Goal: Transaction & Acquisition: Purchase product/service

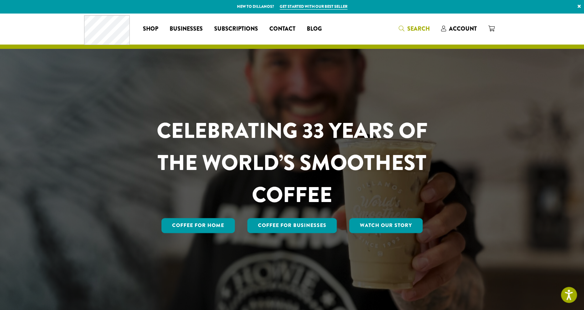
click at [414, 29] on span "Search" at bounding box center [418, 29] width 22 height 8
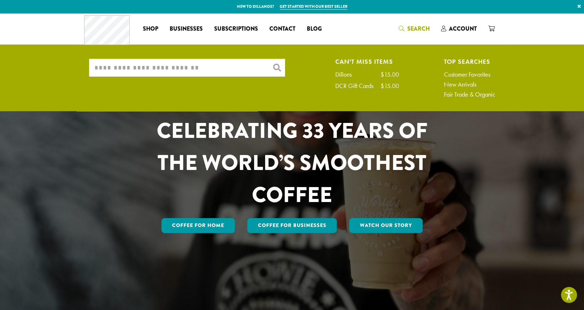
click at [235, 67] on input "What are you searching for?" at bounding box center [187, 68] width 196 height 18
paste input "**********"
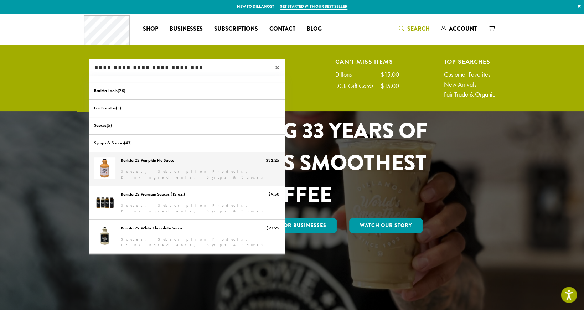
type input "**********"
click at [173, 163] on link "Barista 22 Pumpkin Pie Sauce" at bounding box center [187, 168] width 196 height 33
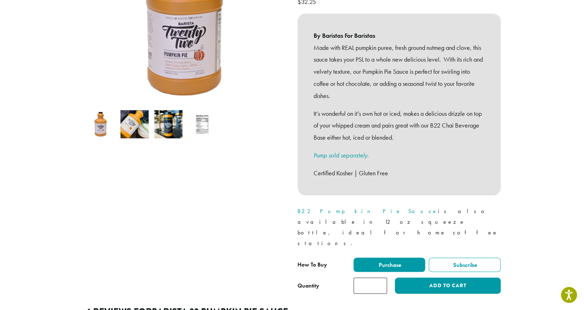
scroll to position [219, 0]
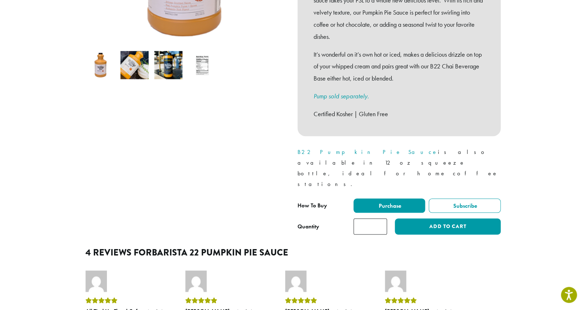
drag, startPoint x: 374, startPoint y: 198, endPoint x: 356, endPoint y: 195, distance: 18.0
click at [356, 218] on input "*" at bounding box center [369, 226] width 33 height 16
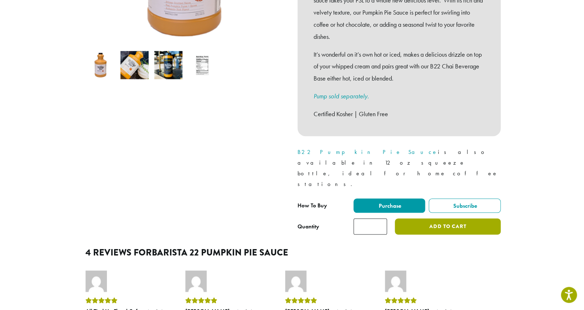
type input "*"
click at [432, 218] on button "Add to cart" at bounding box center [447, 226] width 105 height 16
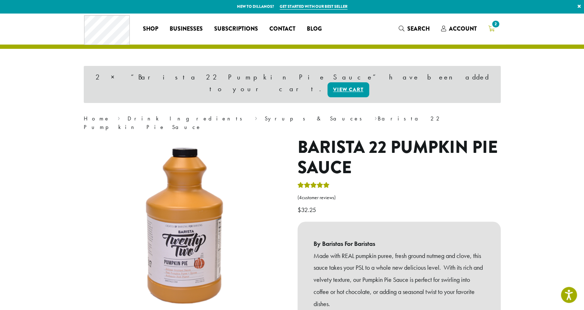
click at [492, 26] on span "2" at bounding box center [495, 24] width 10 height 10
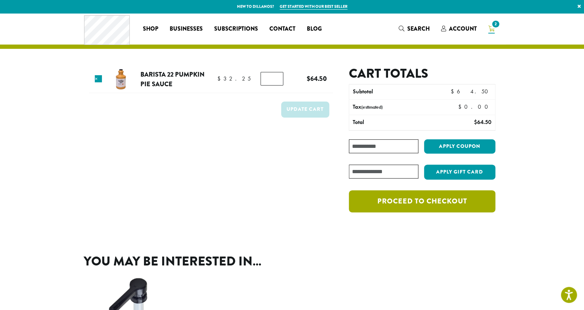
click at [423, 208] on link "Proceed to checkout" at bounding box center [422, 201] width 146 height 22
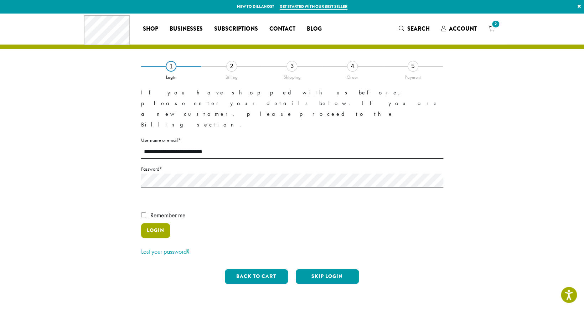
click at [156, 223] on button "Login" at bounding box center [155, 230] width 29 height 15
click at [151, 223] on button "Login" at bounding box center [155, 230] width 29 height 15
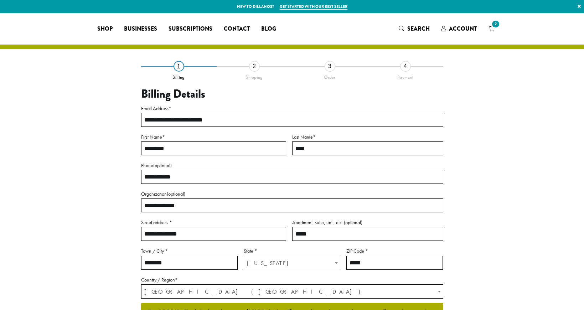
select select "**"
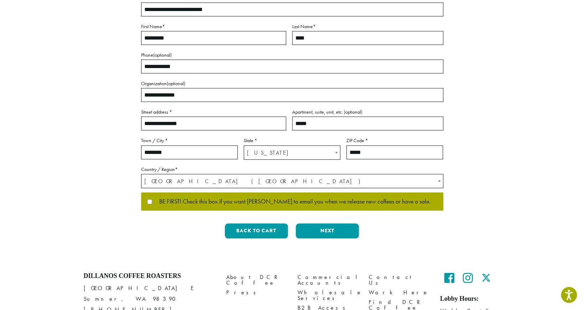
scroll to position [118, 0]
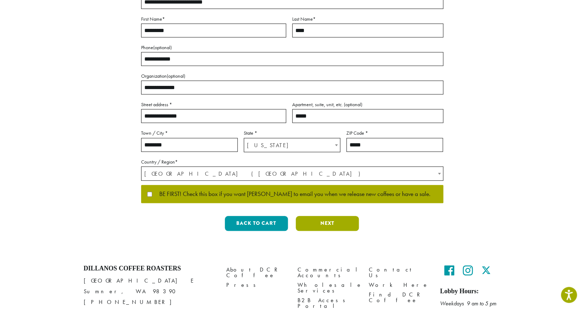
click at [318, 225] on button "Next" at bounding box center [327, 223] width 63 height 15
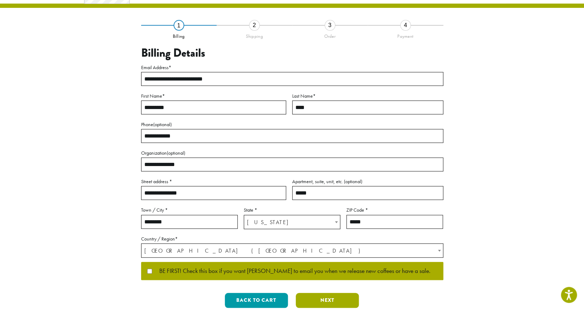
scroll to position [0, 0]
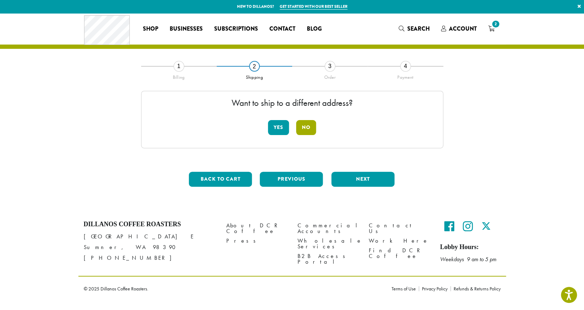
click at [302, 125] on button "No" at bounding box center [306, 127] width 20 height 15
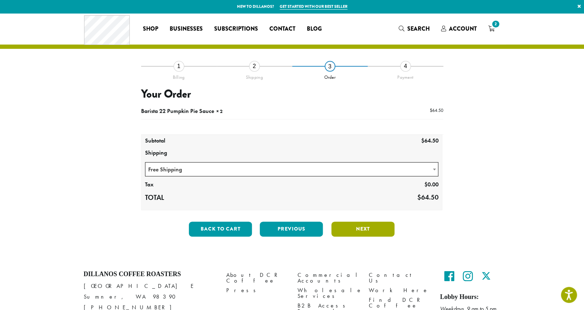
click at [356, 230] on button "Next" at bounding box center [362, 228] width 63 height 15
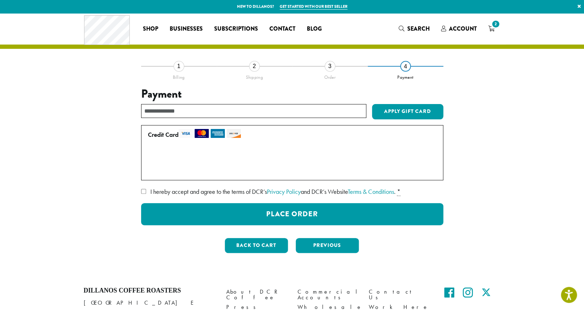
click at [166, 173] on label "Use a new card" at bounding box center [291, 169] width 286 height 11
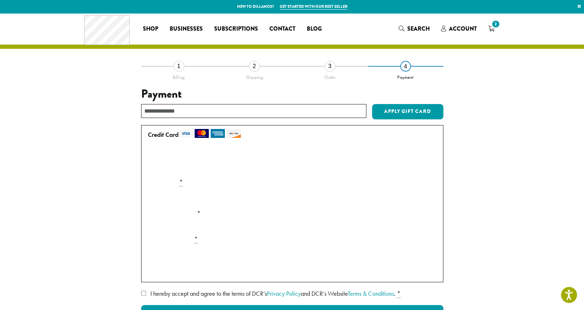
click at [115, 202] on div "**********" at bounding box center [292, 213] width 406 height 295
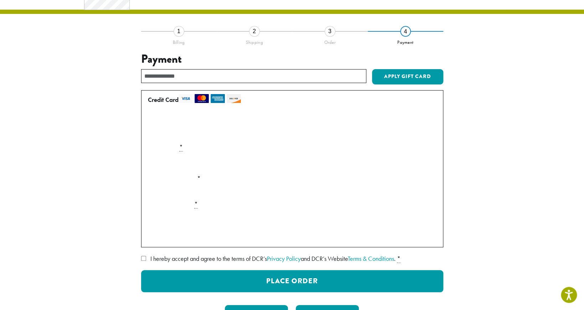
scroll to position [45, 0]
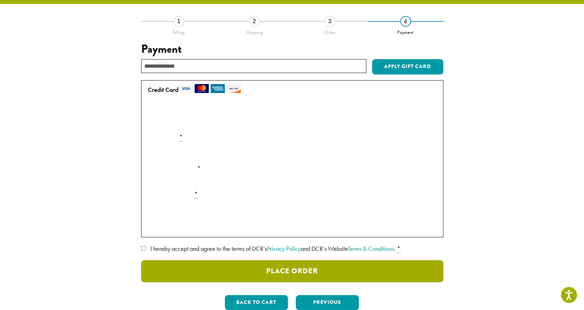
click at [263, 274] on button "Place Order" at bounding box center [292, 271] width 302 height 22
